Goal: Use online tool/utility: Utilize a website feature to perform a specific function

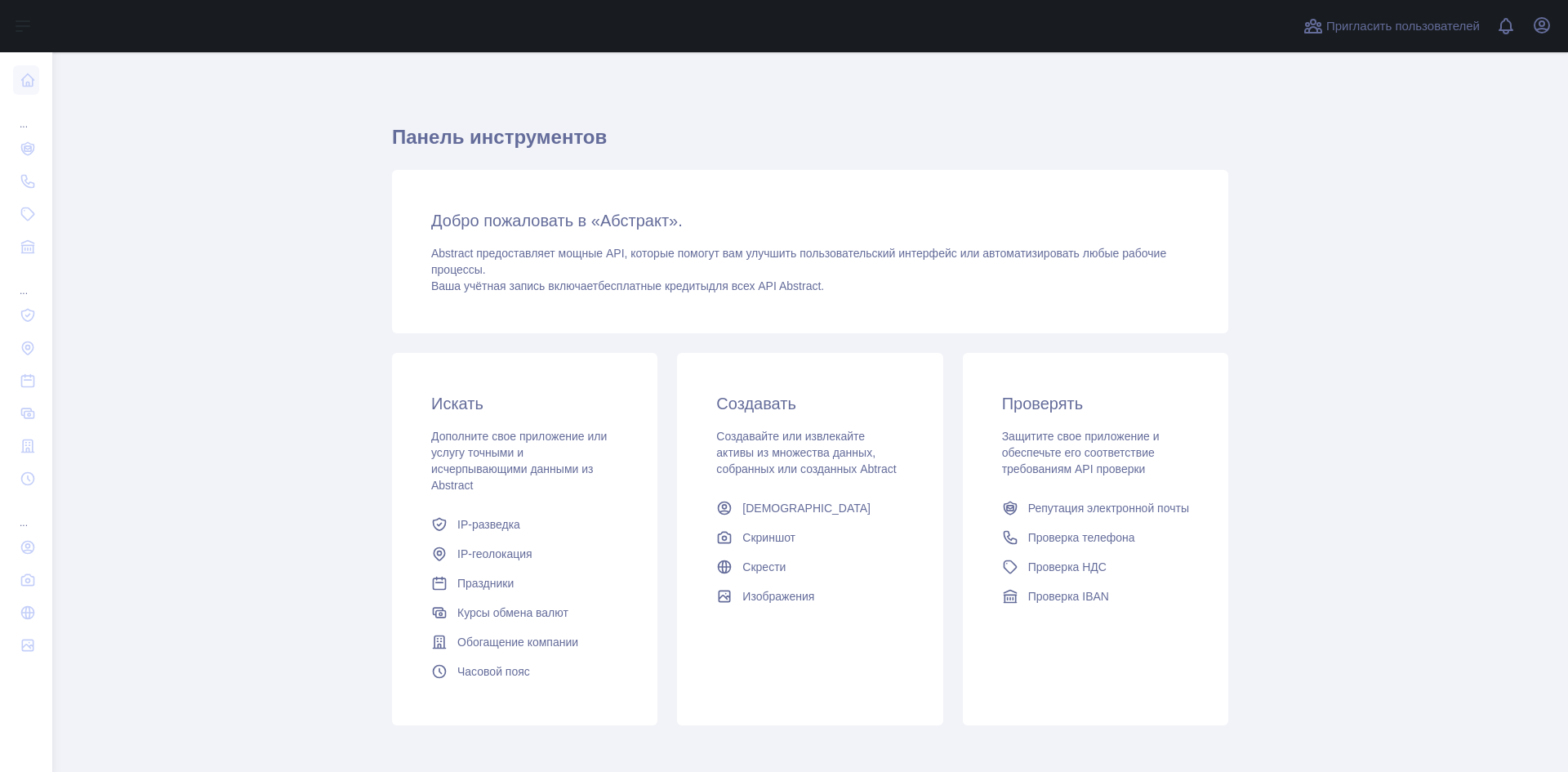
click at [926, 209] on h3 "Добро пожаловать в «Абстракт»." at bounding box center [810, 220] width 758 height 23
click at [528, 613] on font "Курсы обмена валют" at bounding box center [513, 612] width 111 height 13
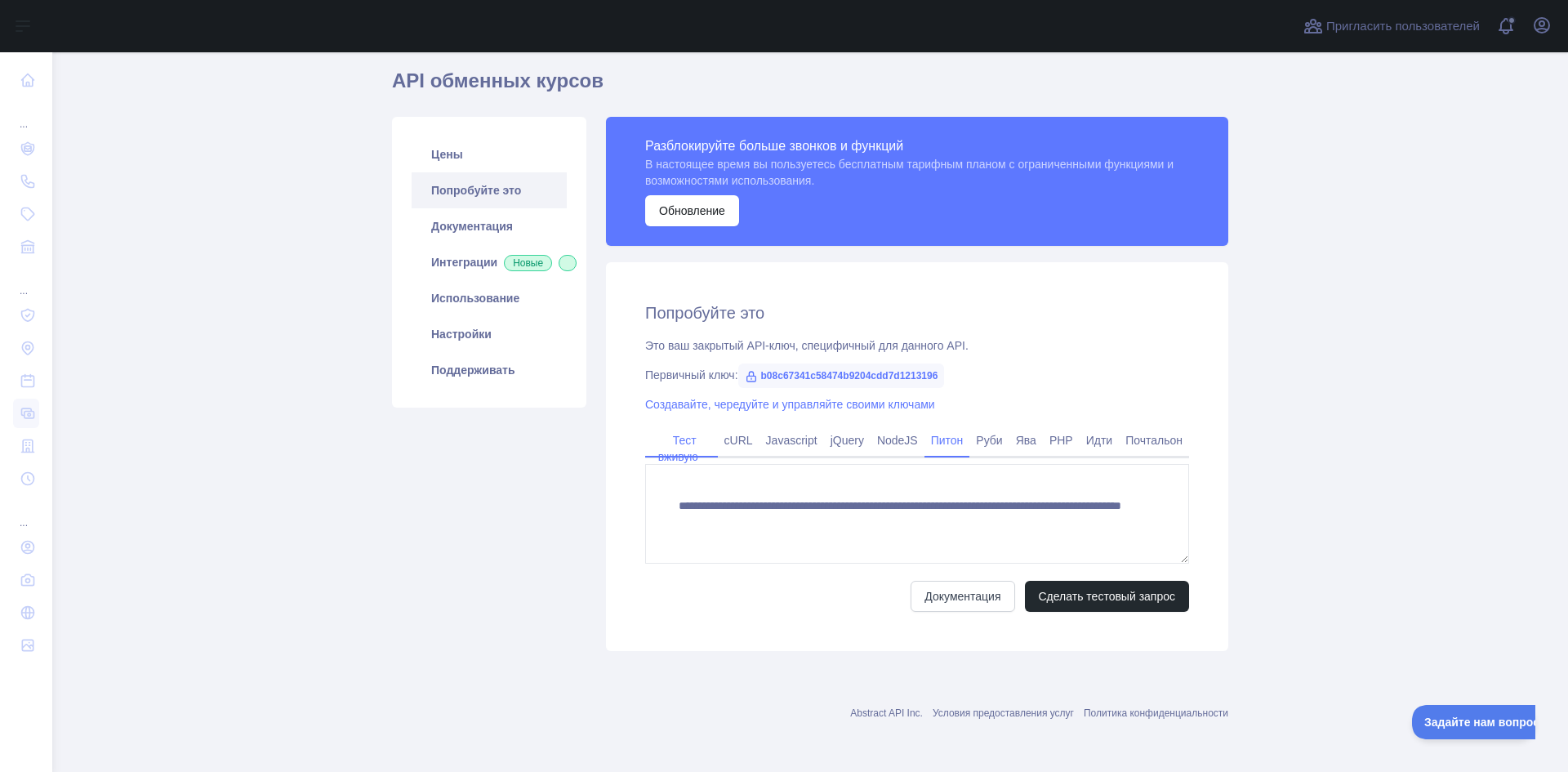
click at [950, 447] on font "Питон" at bounding box center [947, 439] width 32 height 13
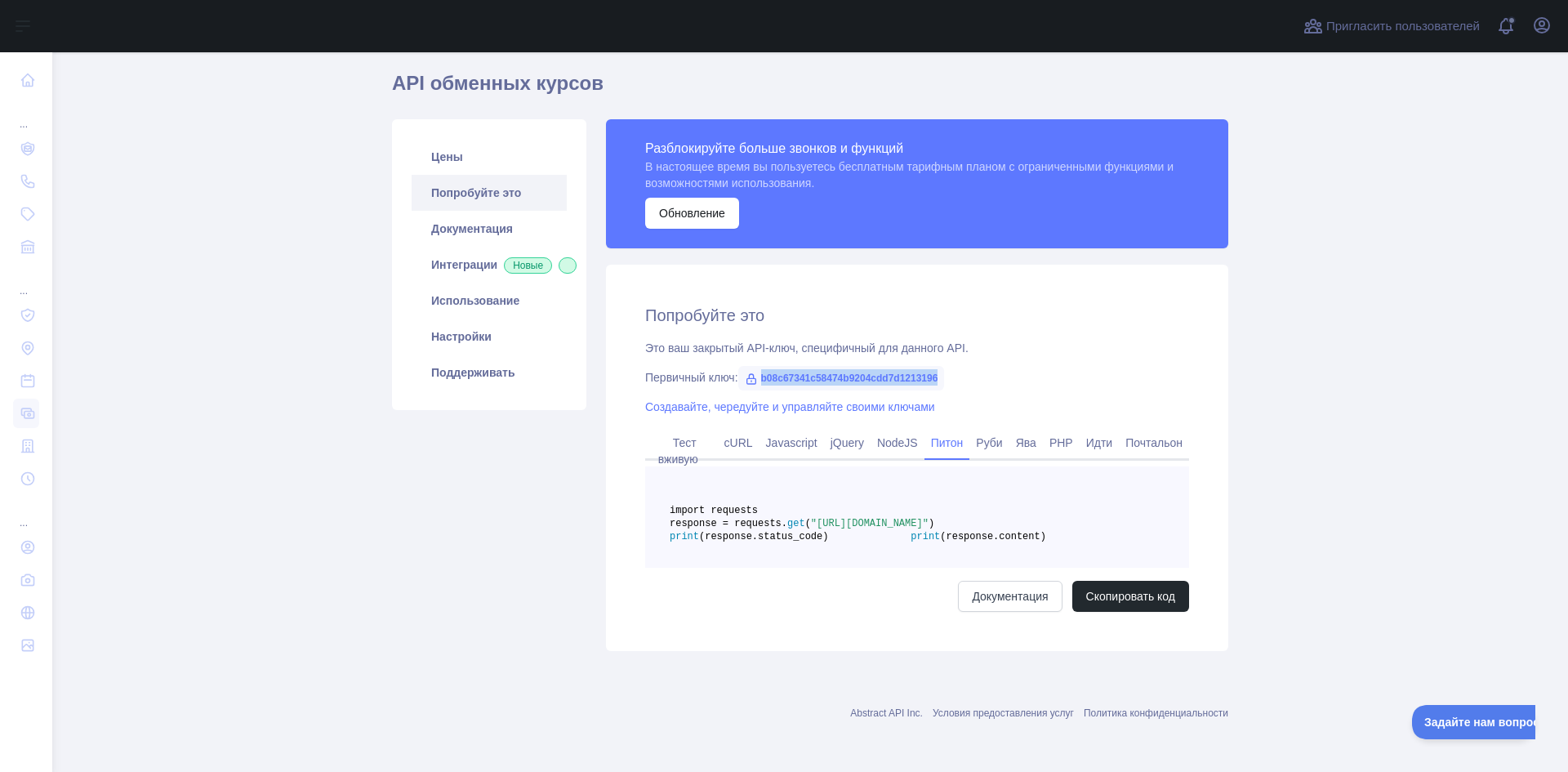
drag, startPoint x: 759, startPoint y: 373, endPoint x: 950, endPoint y: 371, distance: 191.0
click at [950, 371] on div "Первичный ключ: b08c67341c58474b9204cdd7d1213196" at bounding box center [917, 377] width 544 height 16
copy font "b08c67341c58474b9204cdd7d1213196"
click at [1078, 364] on div "Попробуйте это Это ваш закрытый API-ключ, специфичный для данного API. Первичны…" at bounding box center [916, 457] width 622 height 386
